Goal: Task Accomplishment & Management: Complete application form

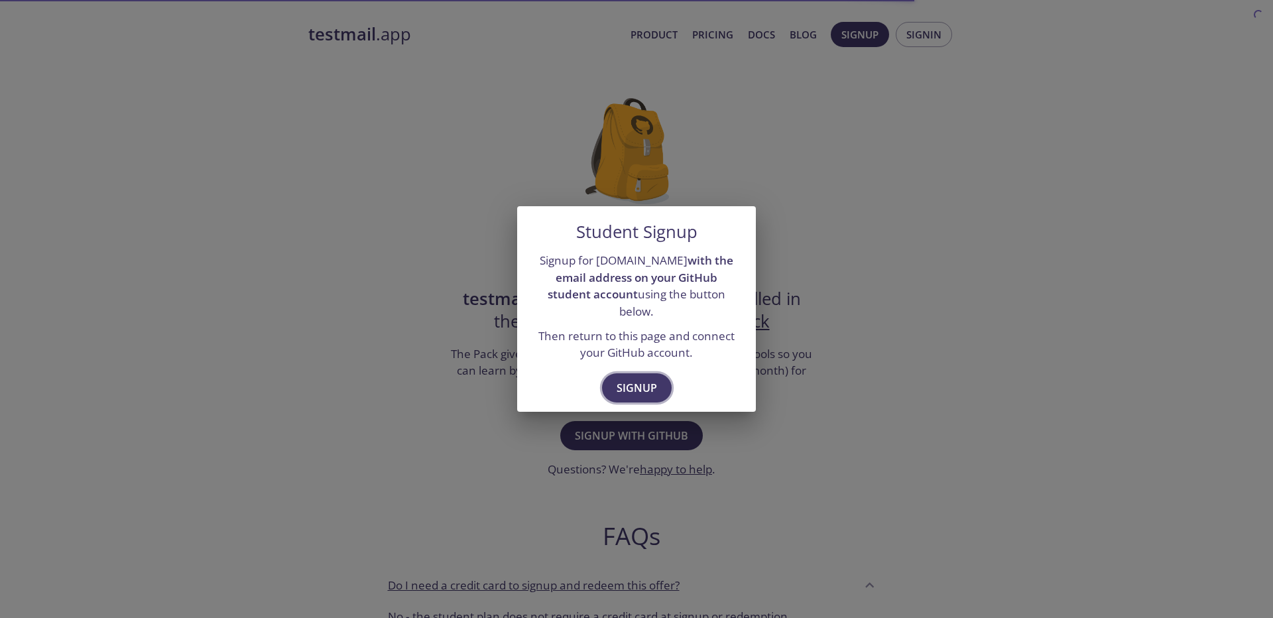
click at [627, 383] on span "Signup" at bounding box center [637, 388] width 40 height 19
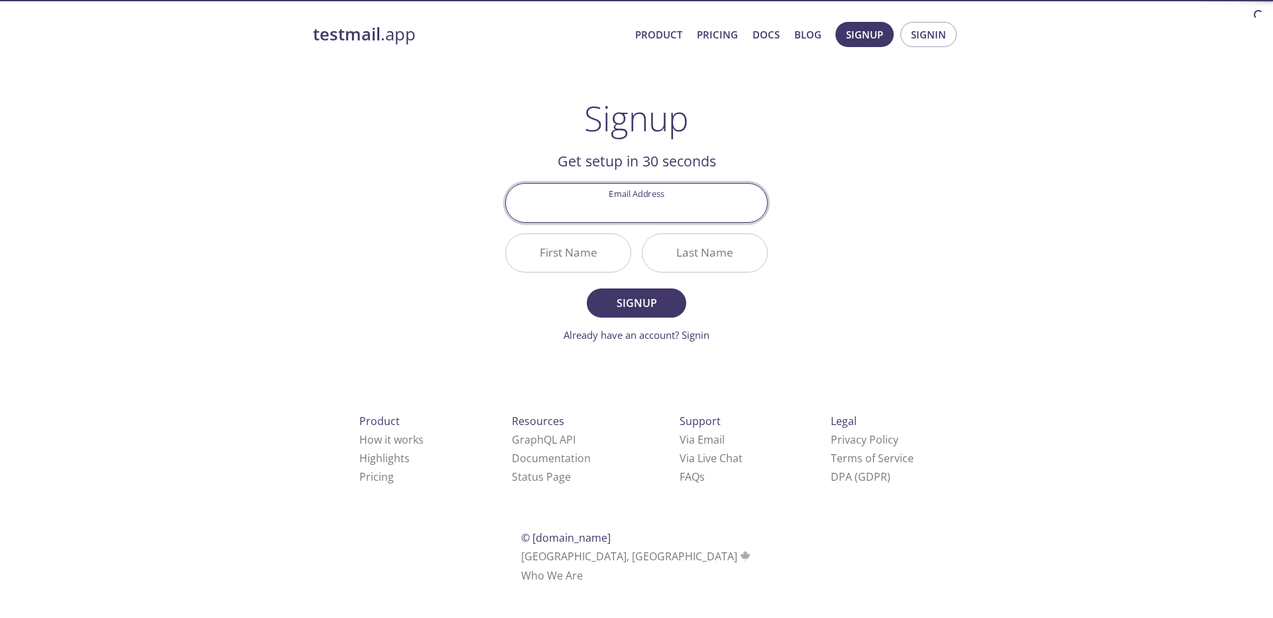
click at [621, 204] on input "Email Address" at bounding box center [636, 203] width 261 height 38
type input "[EMAIL_ADDRESS][DOMAIN_NAME]"
click at [567, 255] on input "First Name" at bounding box center [568, 253] width 125 height 38
type input "Maku"
type input "Gideon"
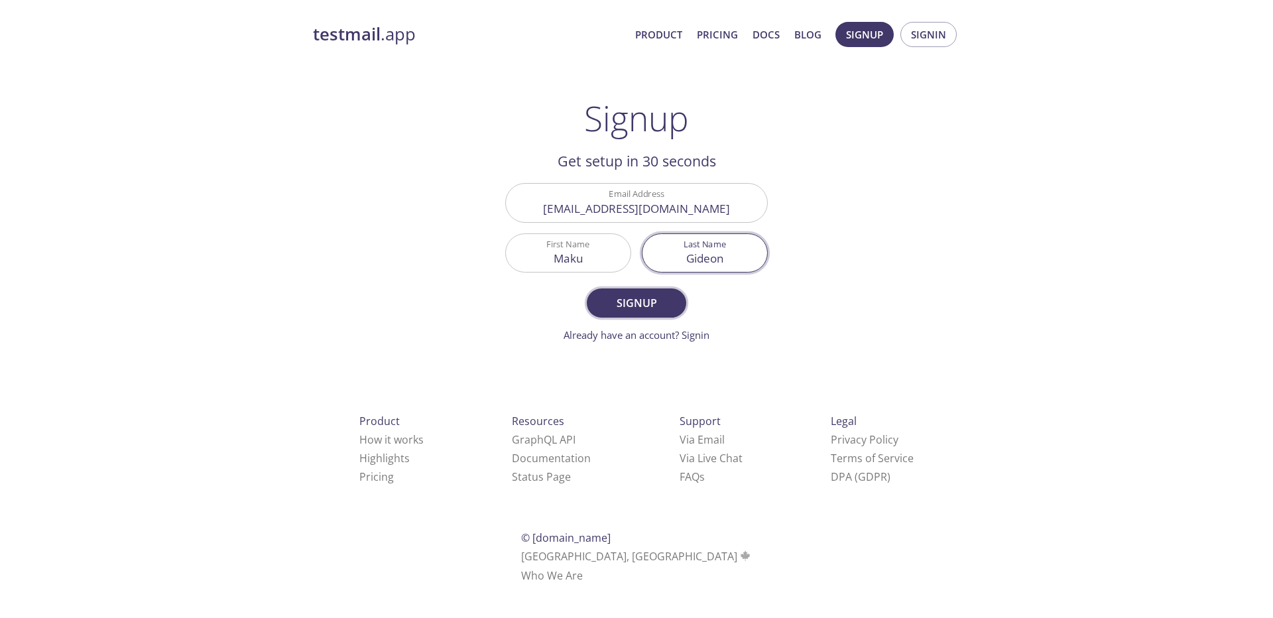
click at [656, 298] on span "Signup" at bounding box center [636, 303] width 70 height 19
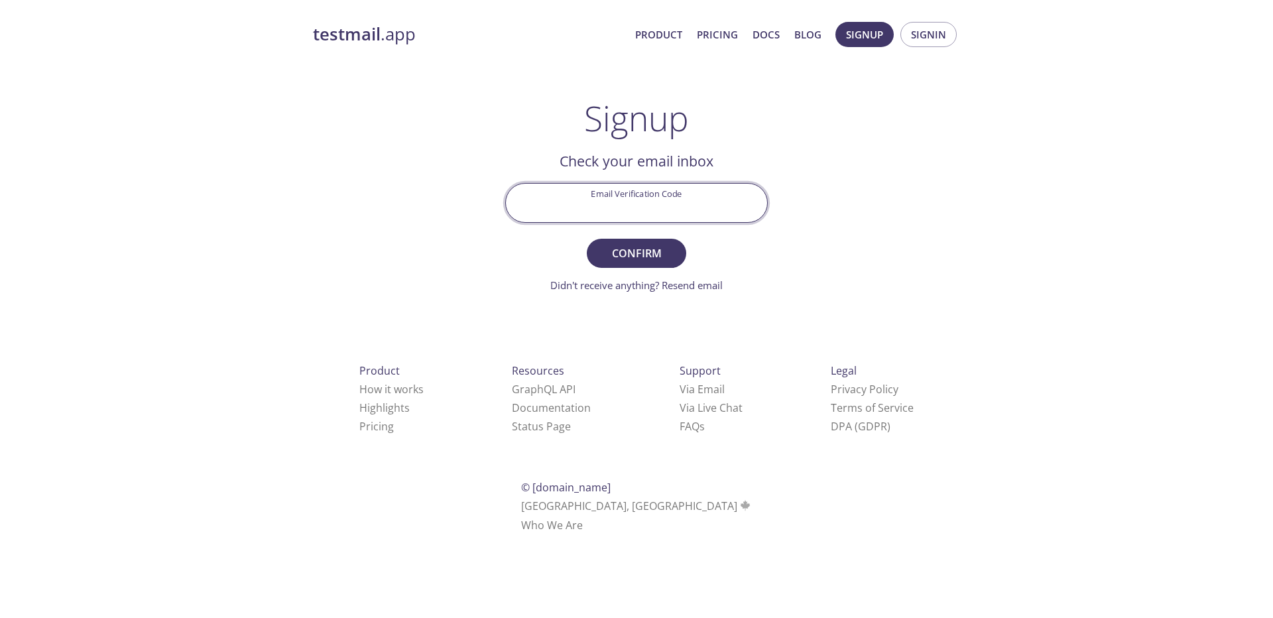
click at [678, 202] on input "Email Verification Code" at bounding box center [636, 203] width 261 height 38
click at [637, 198] on input "Email Verification Code" at bounding box center [636, 203] width 261 height 38
paste input "P4N4B5X"
type input "P4N4B5X"
click at [637, 257] on span "Confirm" at bounding box center [636, 253] width 70 height 19
